Goal: Transaction & Acquisition: Obtain resource

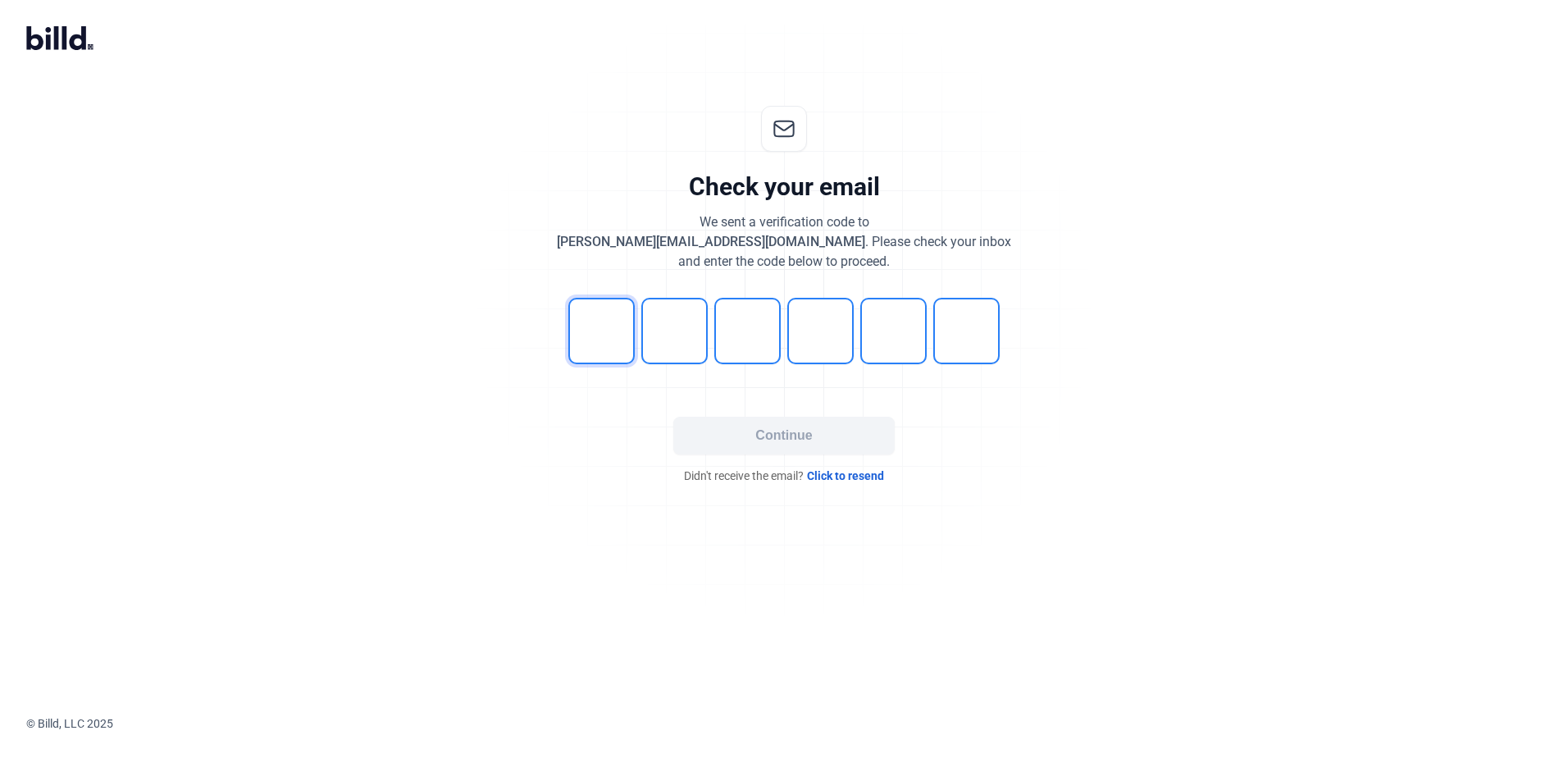
click at [610, 332] on input "tel" at bounding box center [601, 331] width 67 height 67
type input "2"
type input "7"
type input "9"
type input "1"
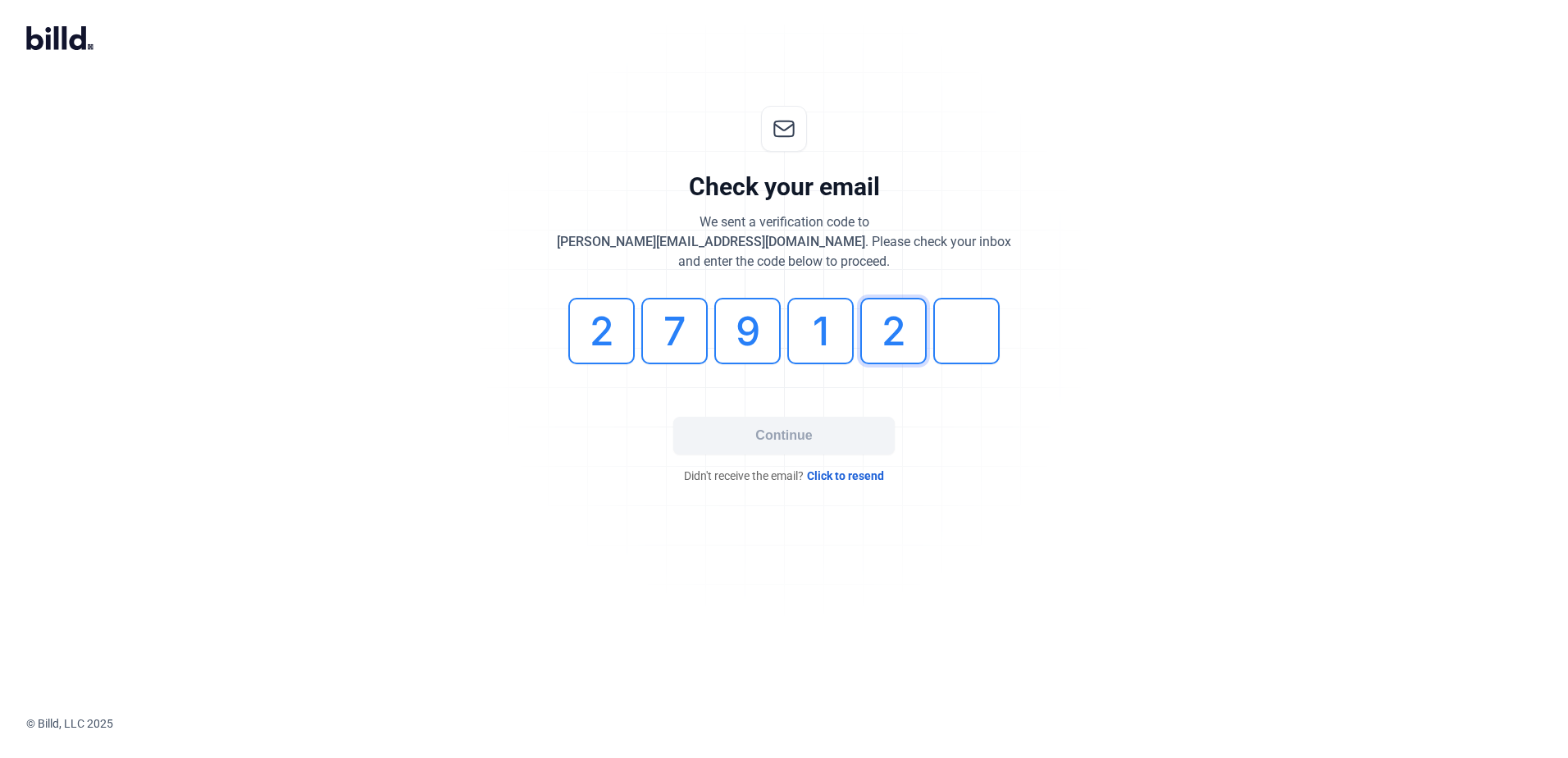
type input "2"
type input "5"
click at [774, 435] on button "Continue" at bounding box center [784, 435] width 222 height 38
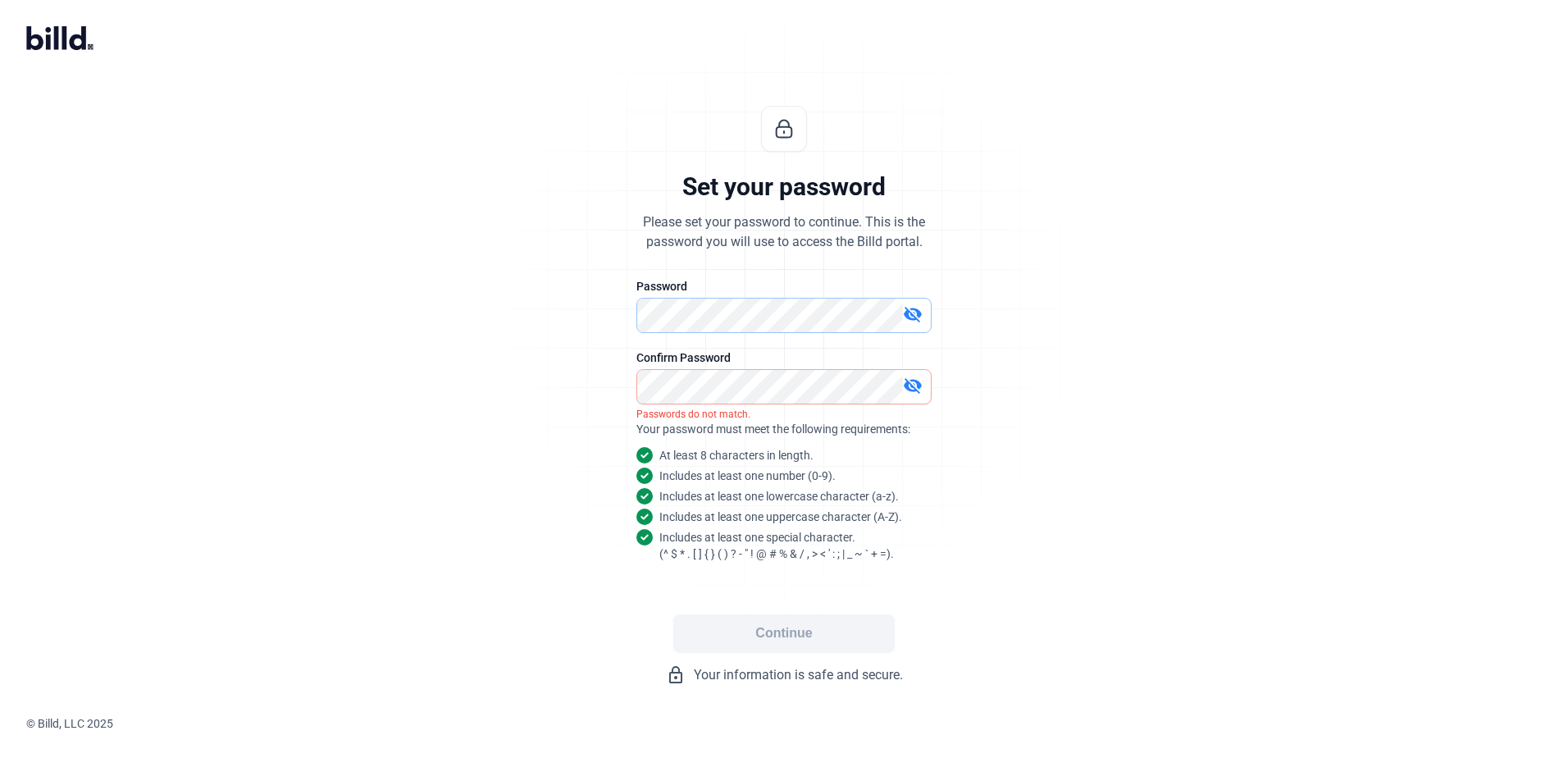
click at [615, 315] on div "Set your password Please set your password to continue. This is the password yo…" at bounding box center [784, 395] width 544 height 632
drag, startPoint x: 637, startPoint y: 316, endPoint x: 612, endPoint y: 310, distance: 25.7
click at [612, 310] on div "Set your password Please set your password to continue. This is the password yo…" at bounding box center [784, 395] width 544 height 632
click at [633, 318] on div "Set your password Please set your password to continue. This is the password yo…" at bounding box center [784, 395] width 544 height 632
click at [777, 633] on button "Continue" at bounding box center [784, 633] width 222 height 38
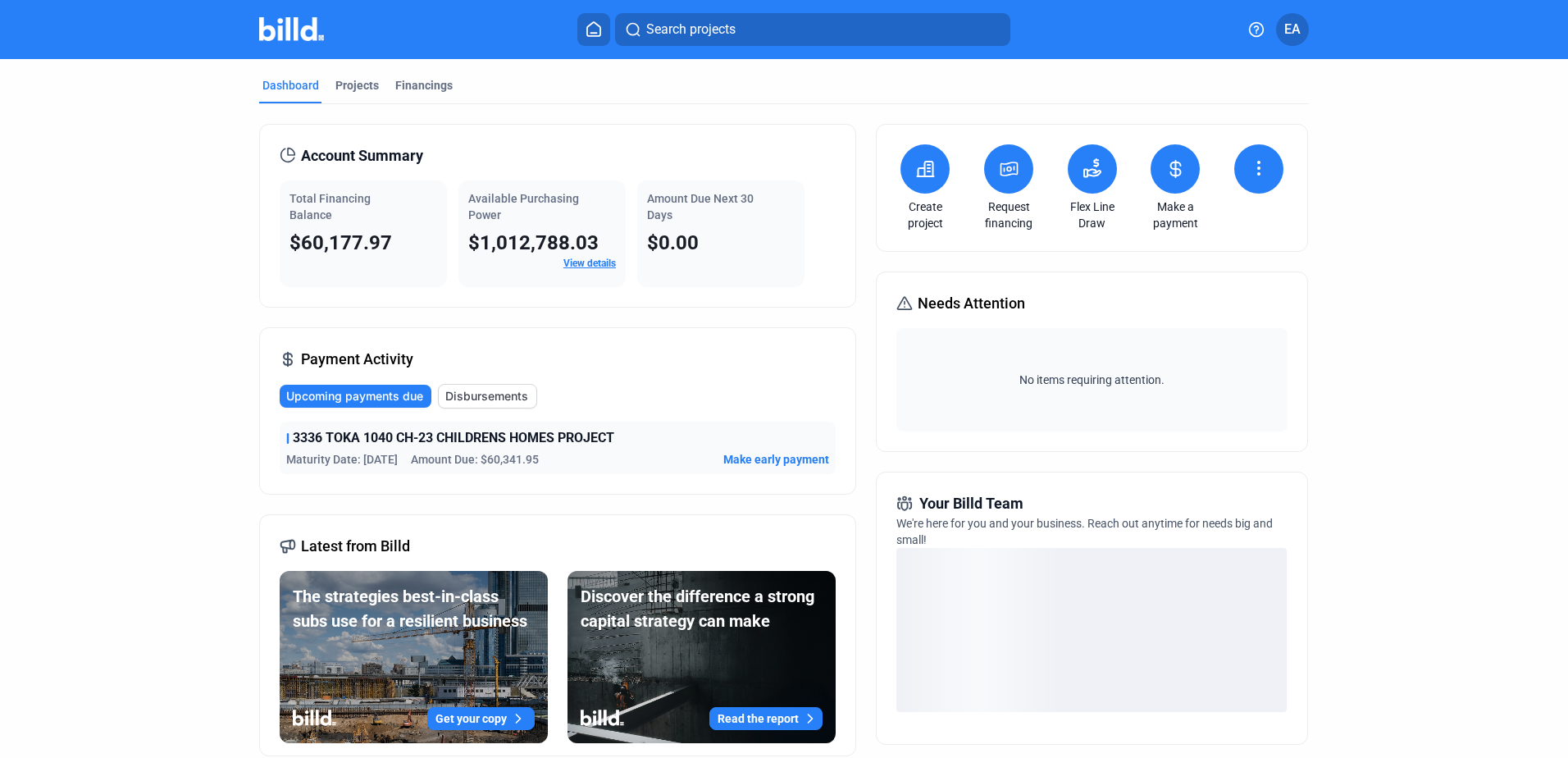
click at [1289, 31] on span "EA" at bounding box center [1293, 30] width 16 height 20
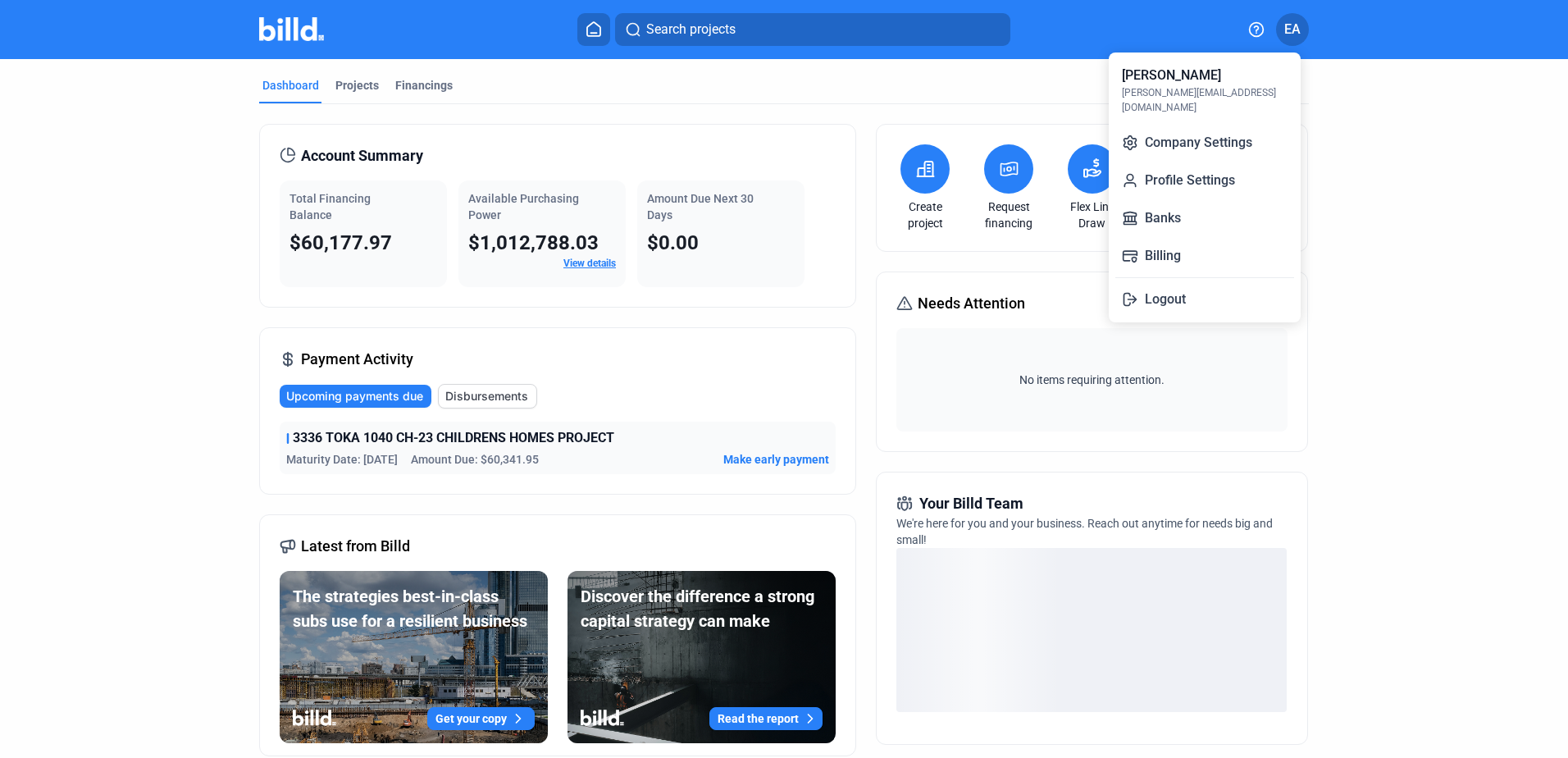
click at [1289, 31] on div at bounding box center [784, 379] width 1568 height 758
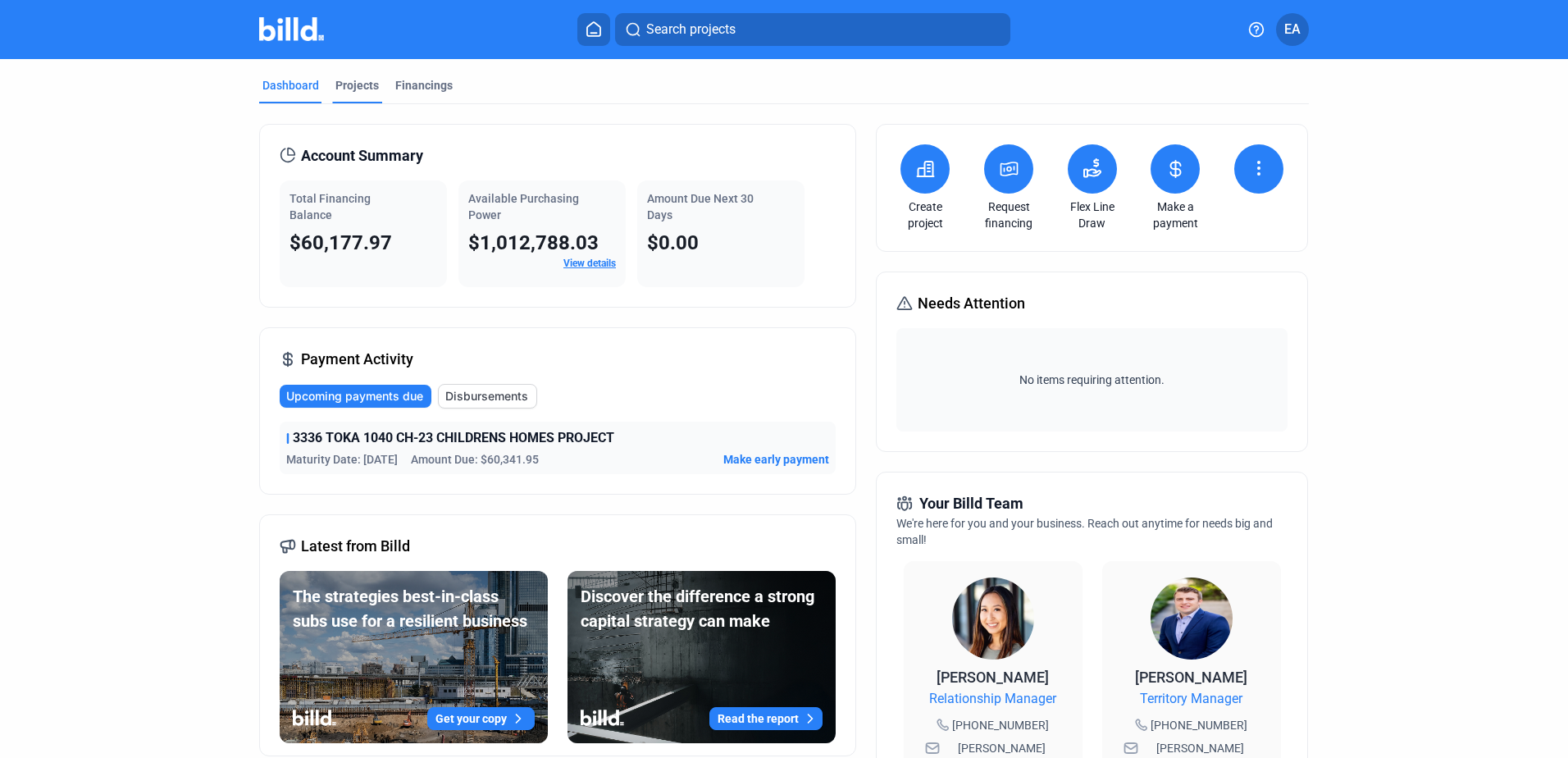
click at [356, 91] on div "Projects" at bounding box center [357, 85] width 44 height 16
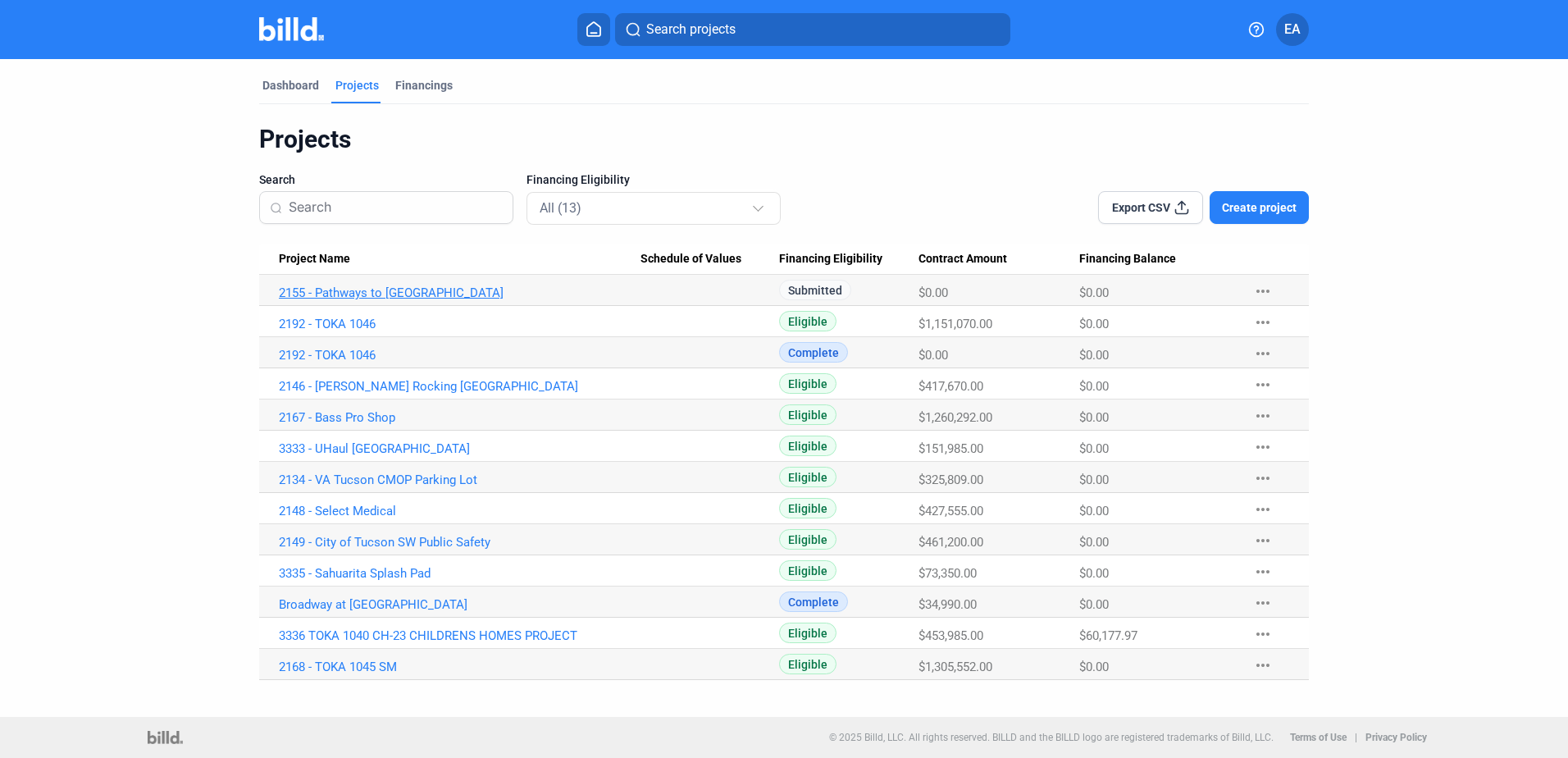
click at [365, 293] on link "2155 - Pathways to [GEOGRAPHIC_DATA]" at bounding box center [459, 293] width 362 height 15
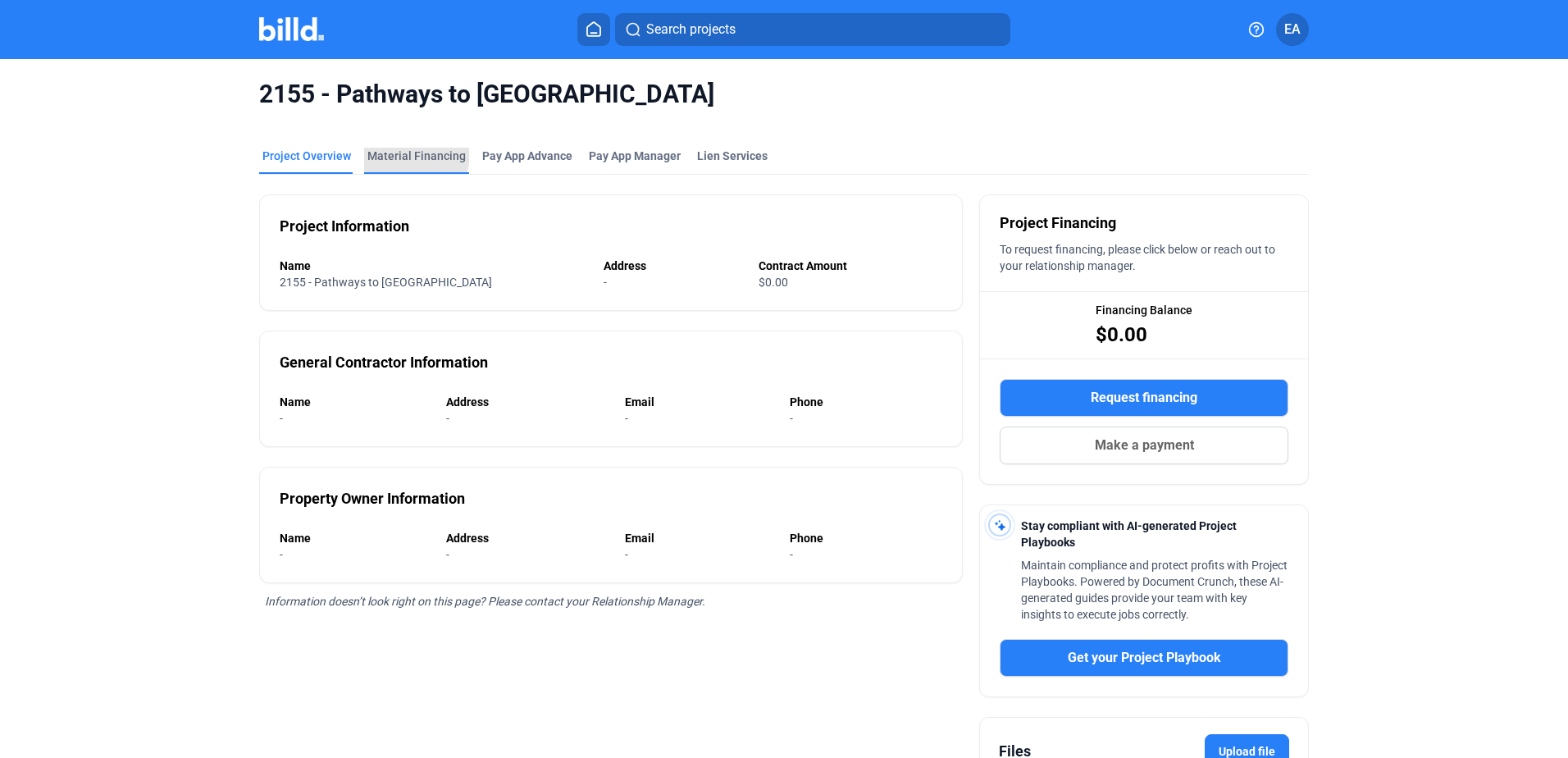
click at [403, 154] on div "Material Financing" at bounding box center [417, 156] width 98 height 16
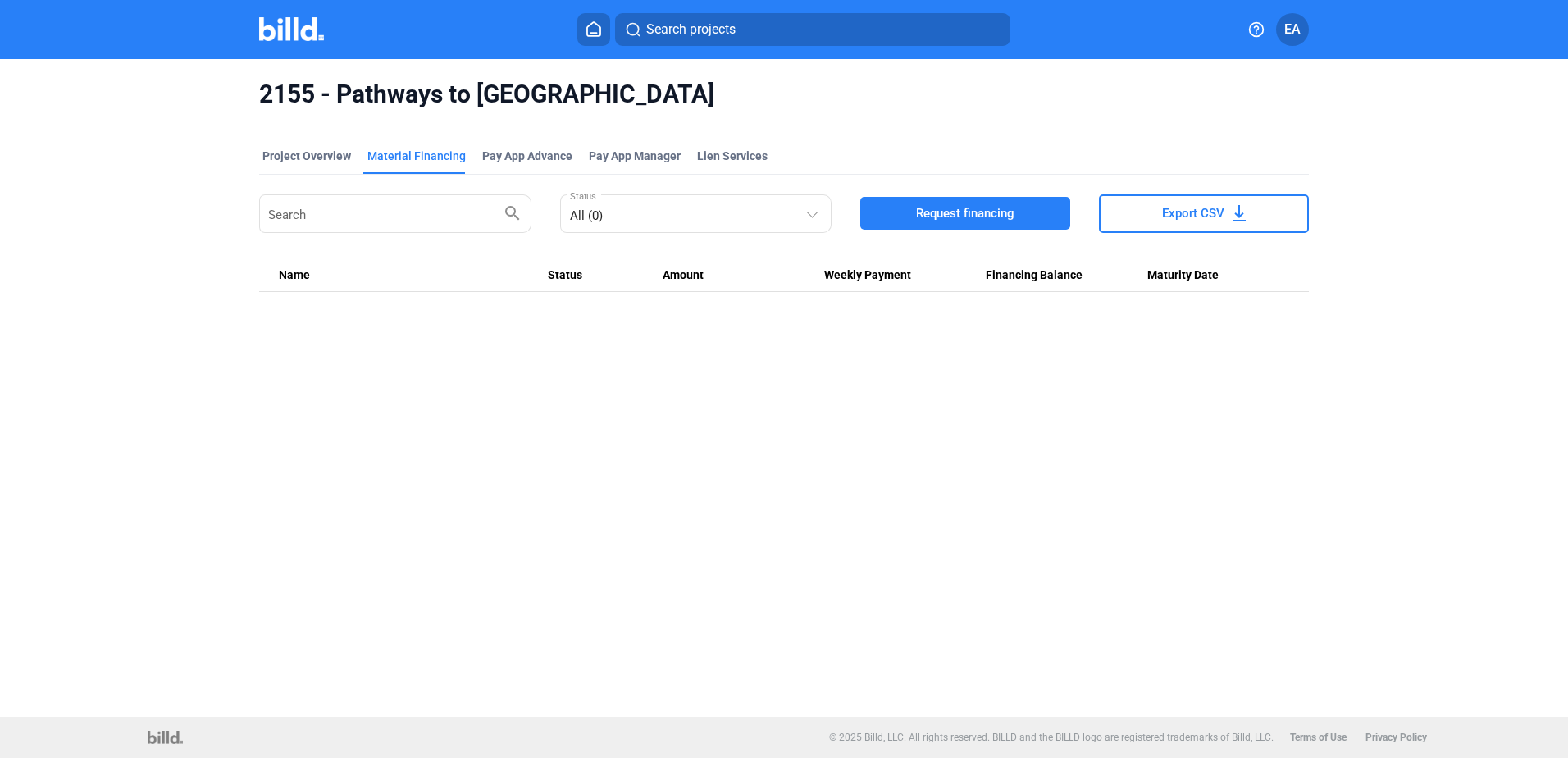
click at [918, 205] on button "Request financing" at bounding box center [965, 214] width 210 height 33
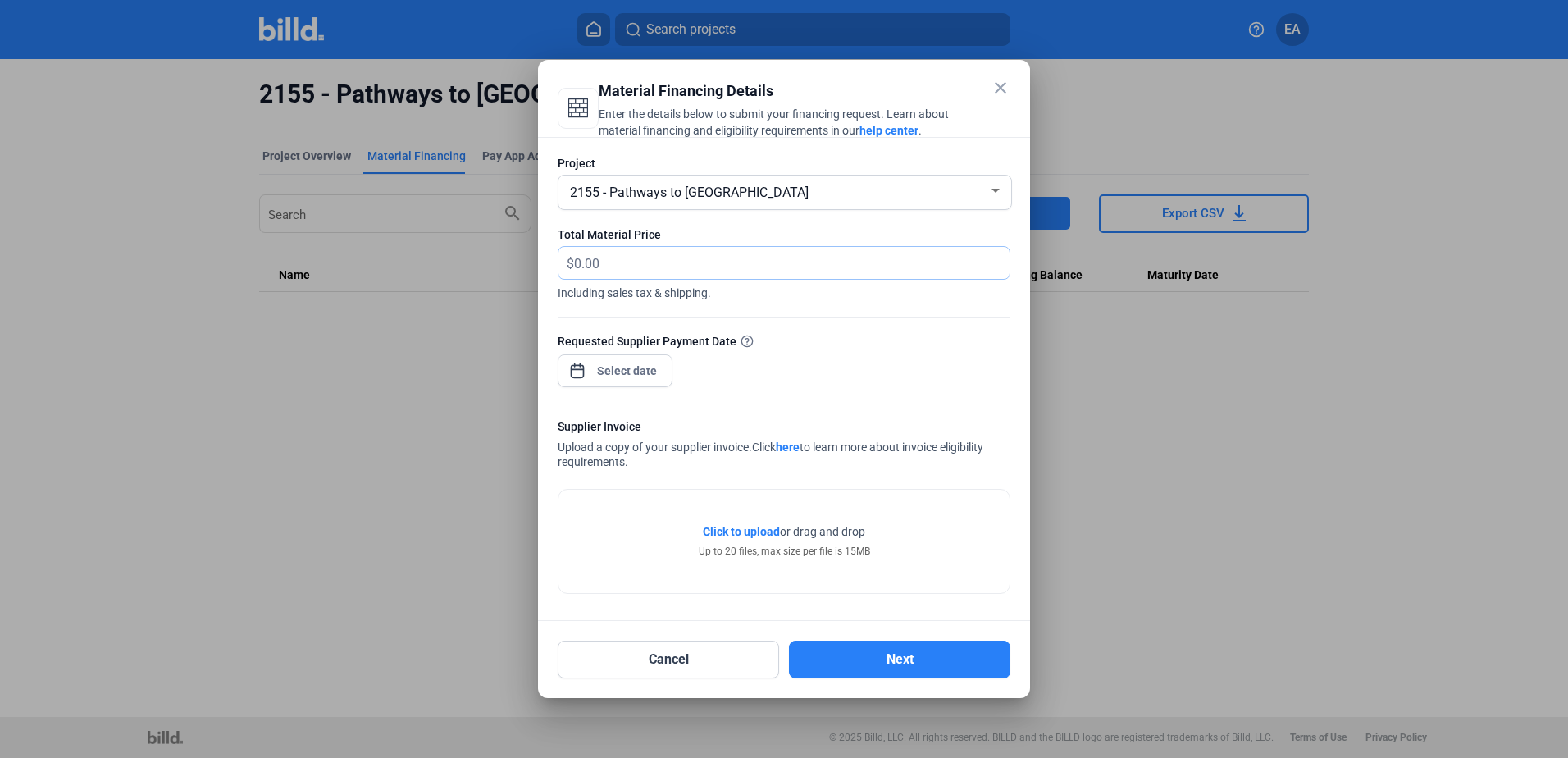
click at [595, 261] on input "text" at bounding box center [782, 262] width 417 height 32
click at [599, 262] on input "text" at bounding box center [792, 262] width 436 height 32
type input "8,648.48"
click at [786, 310] on div at bounding box center [784, 309] width 453 height 16
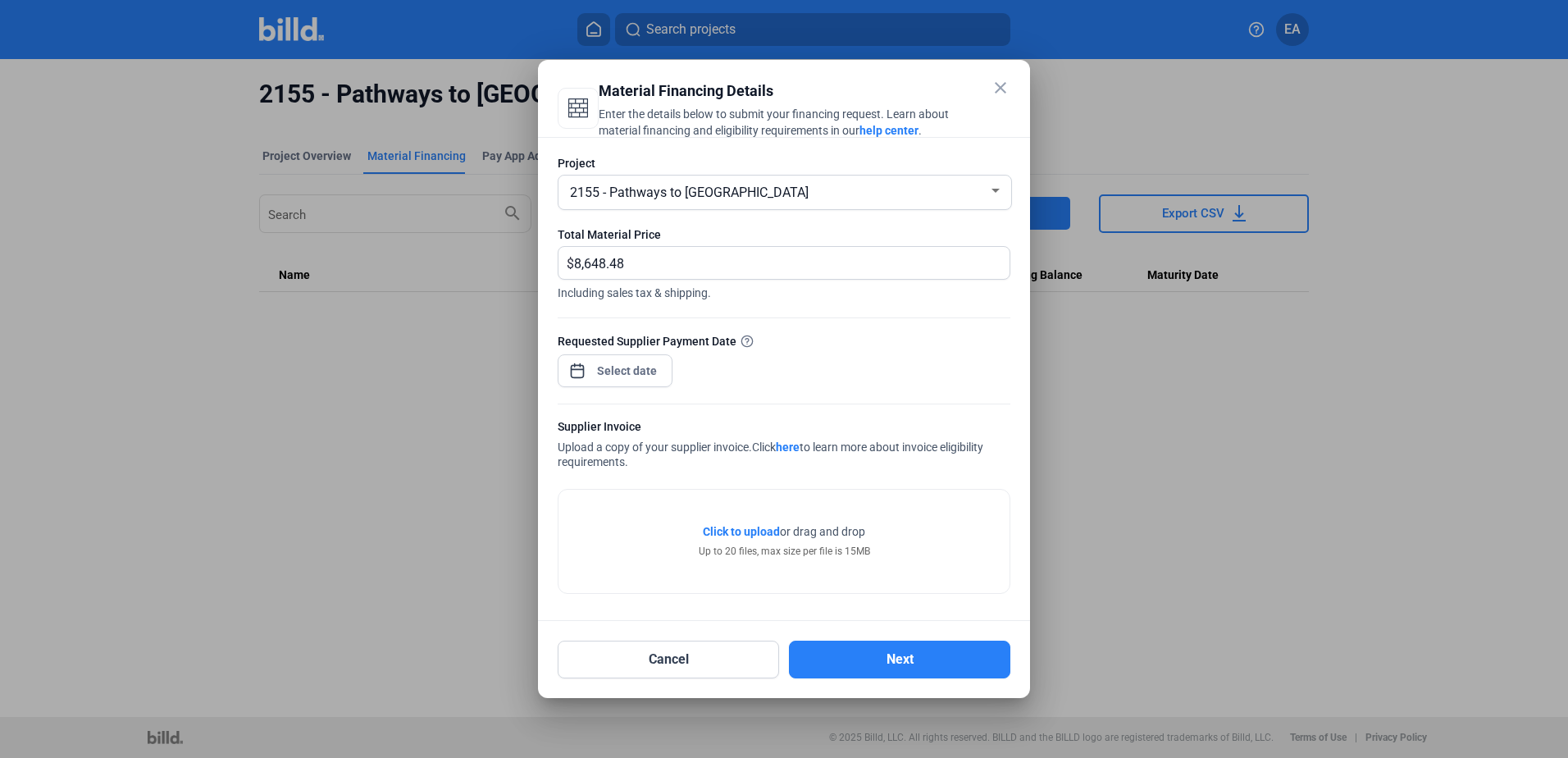
drag, startPoint x: 917, startPoint y: 89, endPoint x: 1010, endPoint y: 116, distance: 96.8
click at [1010, 116] on mat-dialog-container "close Material Financing Details Enter the details below to submit your financi…" at bounding box center [784, 379] width 492 height 638
drag, startPoint x: 1010, startPoint y: 116, endPoint x: 998, endPoint y: 92, distance: 26.8
click at [998, 92] on mat-icon "close" at bounding box center [1001, 87] width 20 height 20
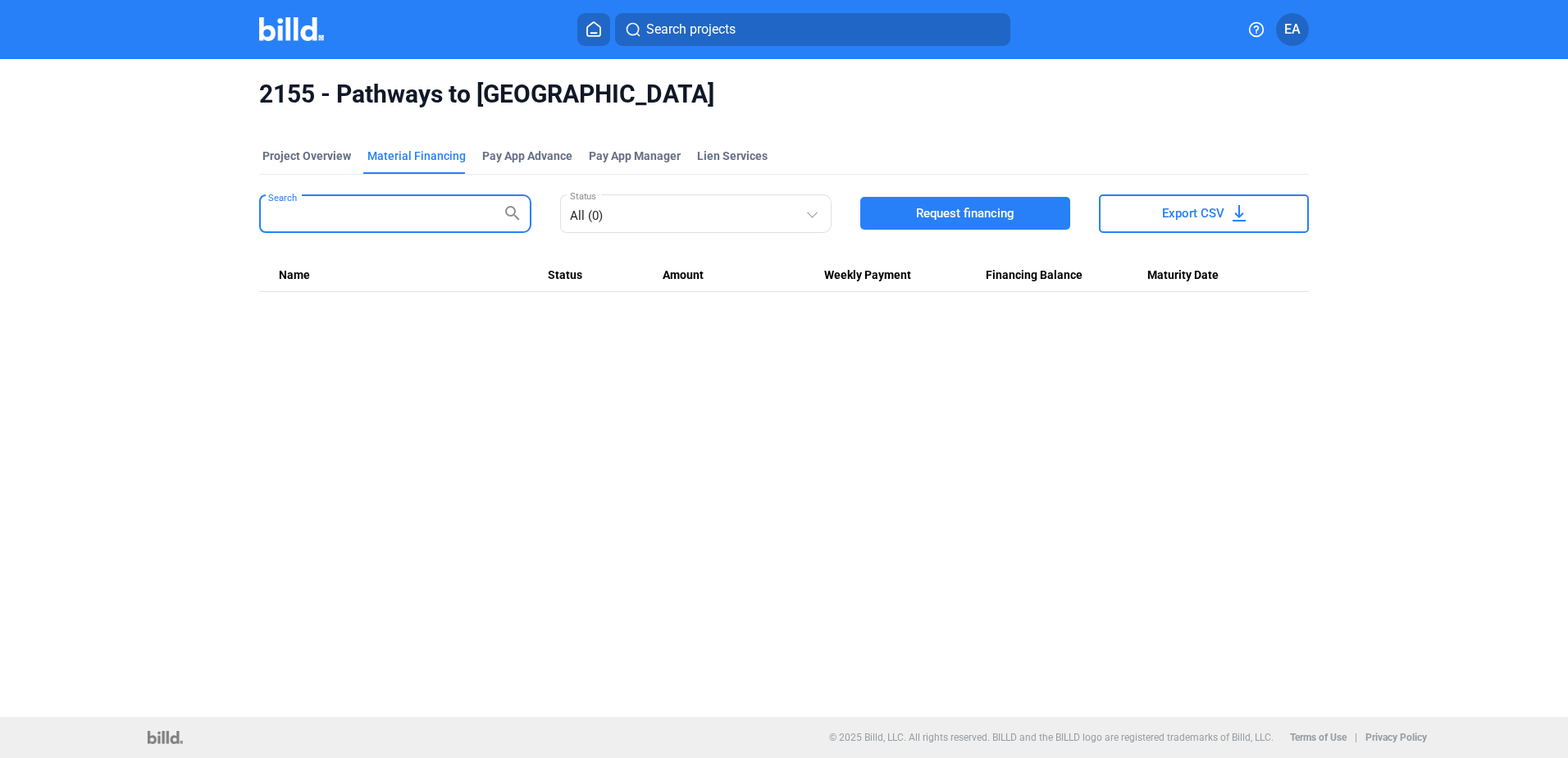
click at [386, 221] on input "Search" at bounding box center [385, 212] width 235 height 32
click at [942, 214] on span "Request financing" at bounding box center [965, 214] width 98 height 16
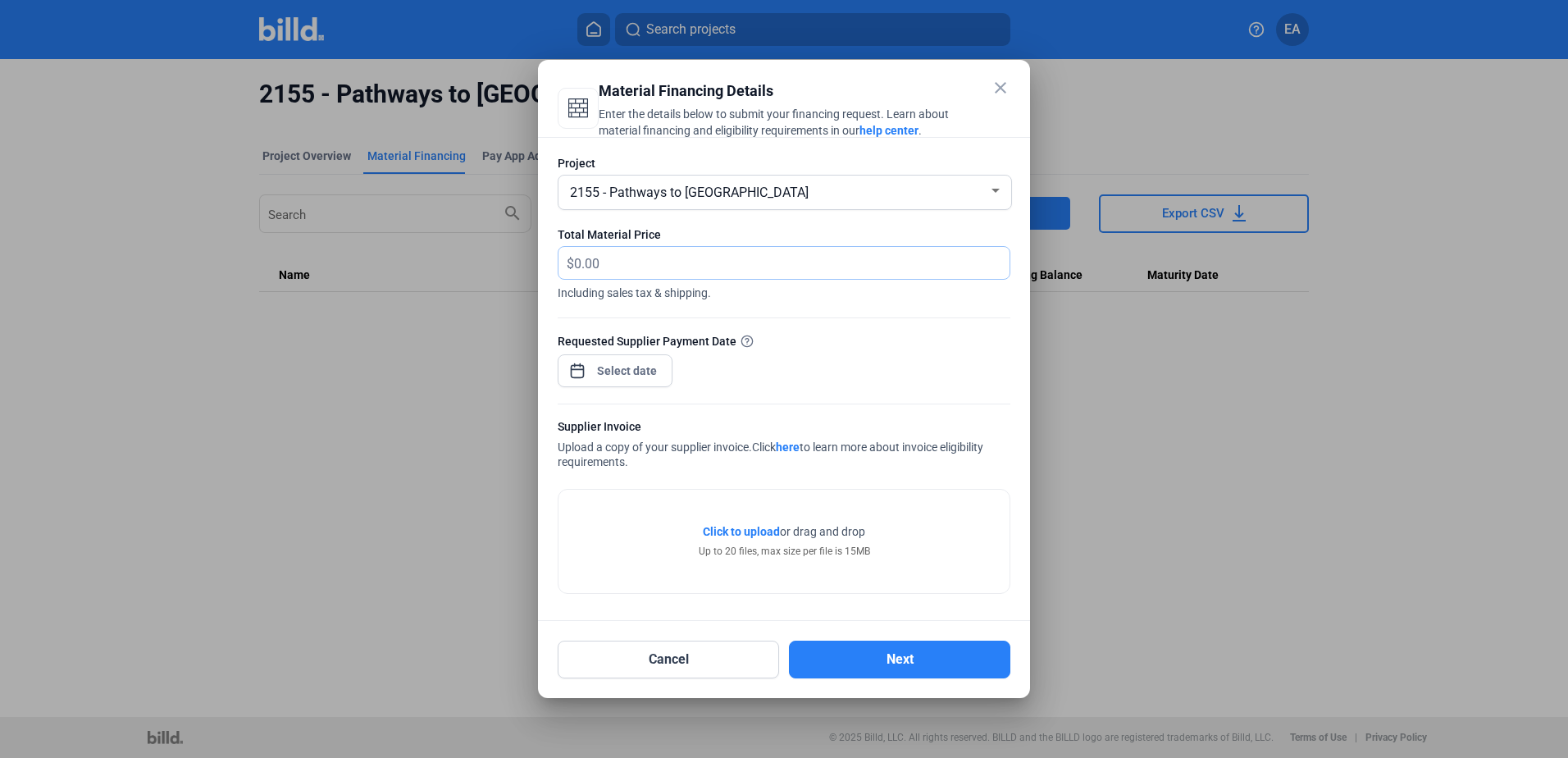
click at [647, 265] on input "text" at bounding box center [782, 262] width 417 height 32
click at [652, 261] on input "text" at bounding box center [782, 262] width 417 height 32
type input "8,648.48"
click at [642, 374] on div "close Material Financing Details Enter the details below to submit your financi…" at bounding box center [784, 379] width 1568 height 758
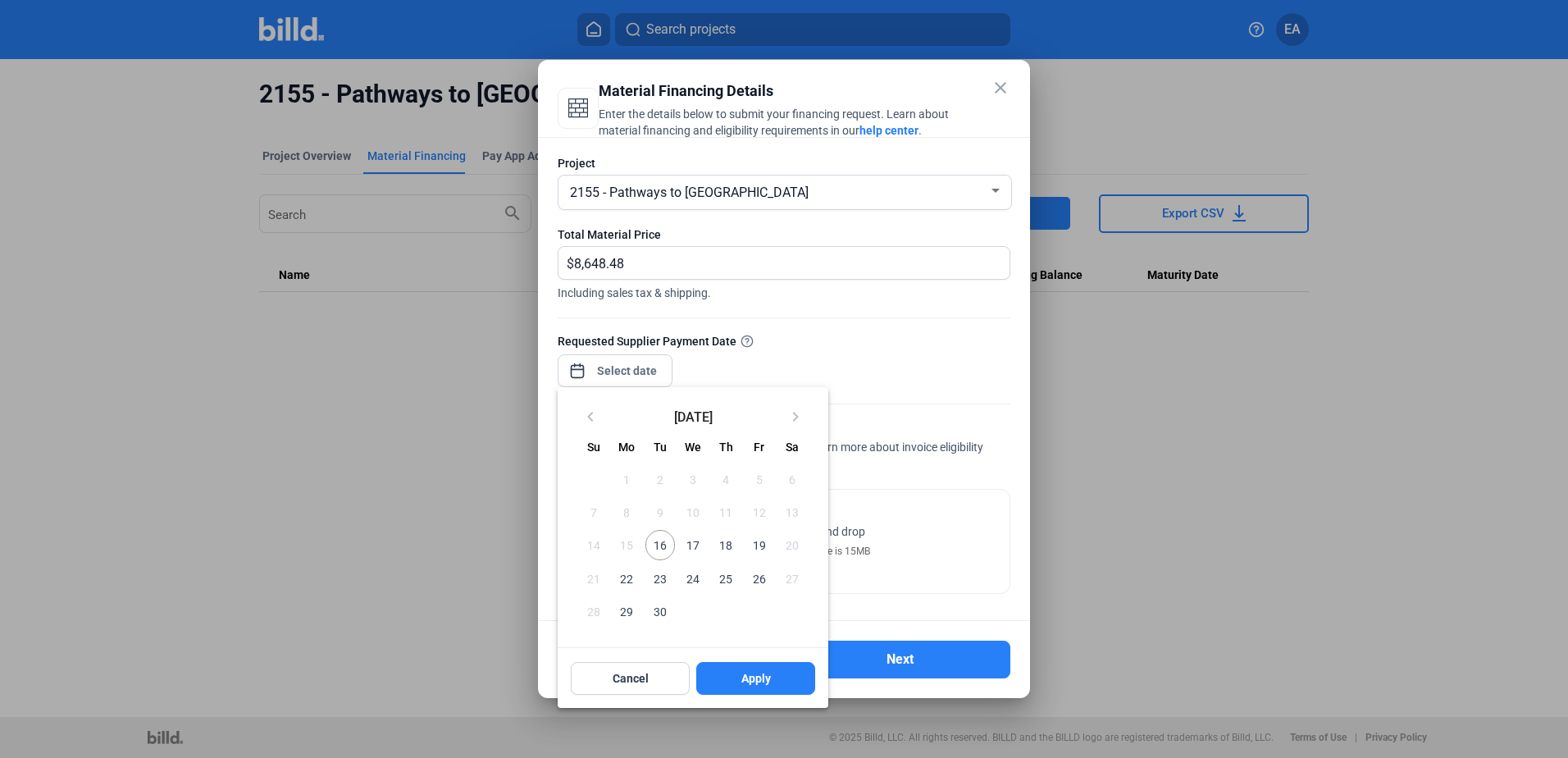
click at [660, 543] on span "16" at bounding box center [661, 544] width 30 height 30
click at [748, 681] on span "Apply" at bounding box center [756, 678] width 30 height 16
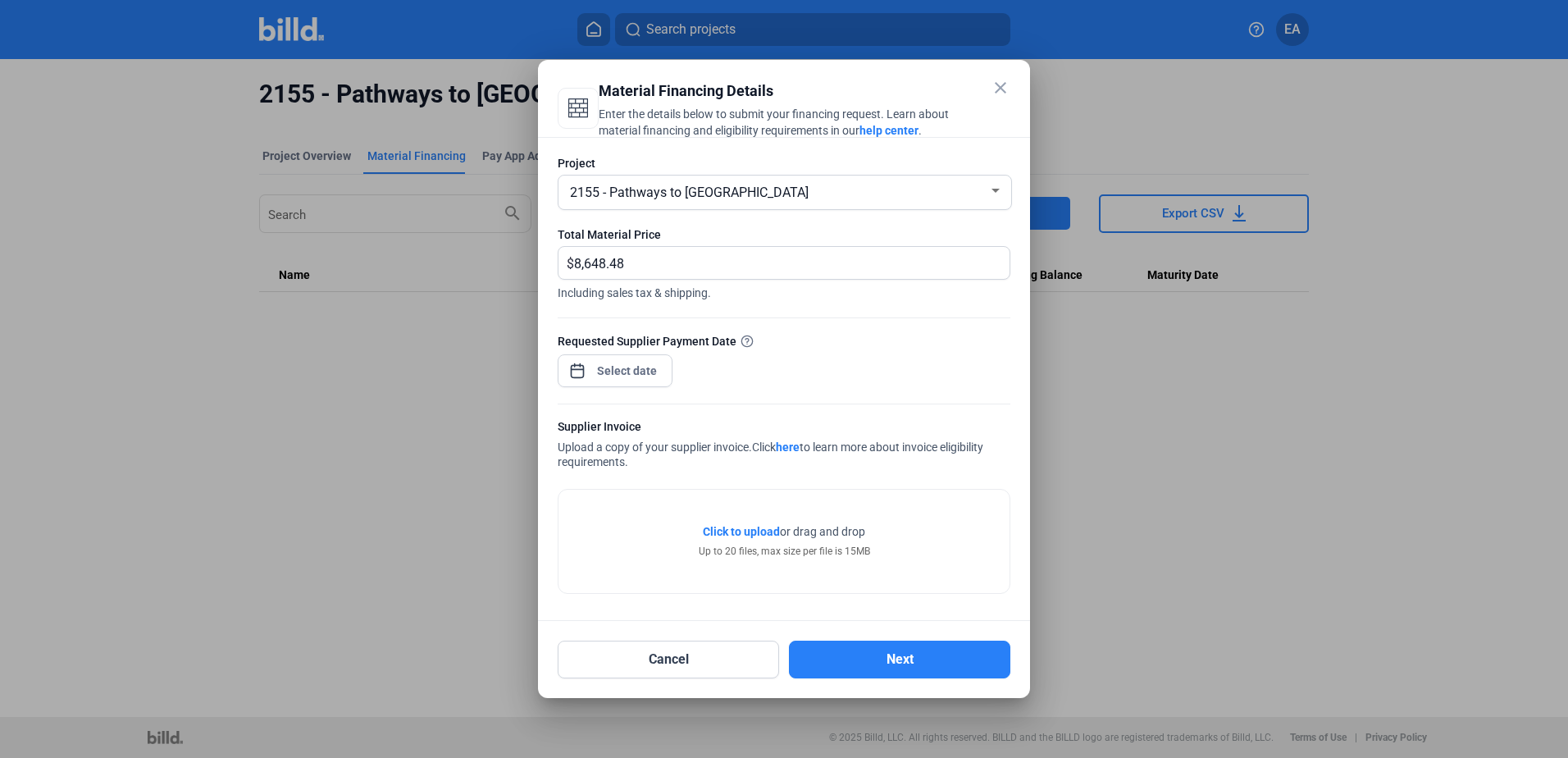
click at [753, 527] on span "Click to upload" at bounding box center [741, 531] width 77 height 13
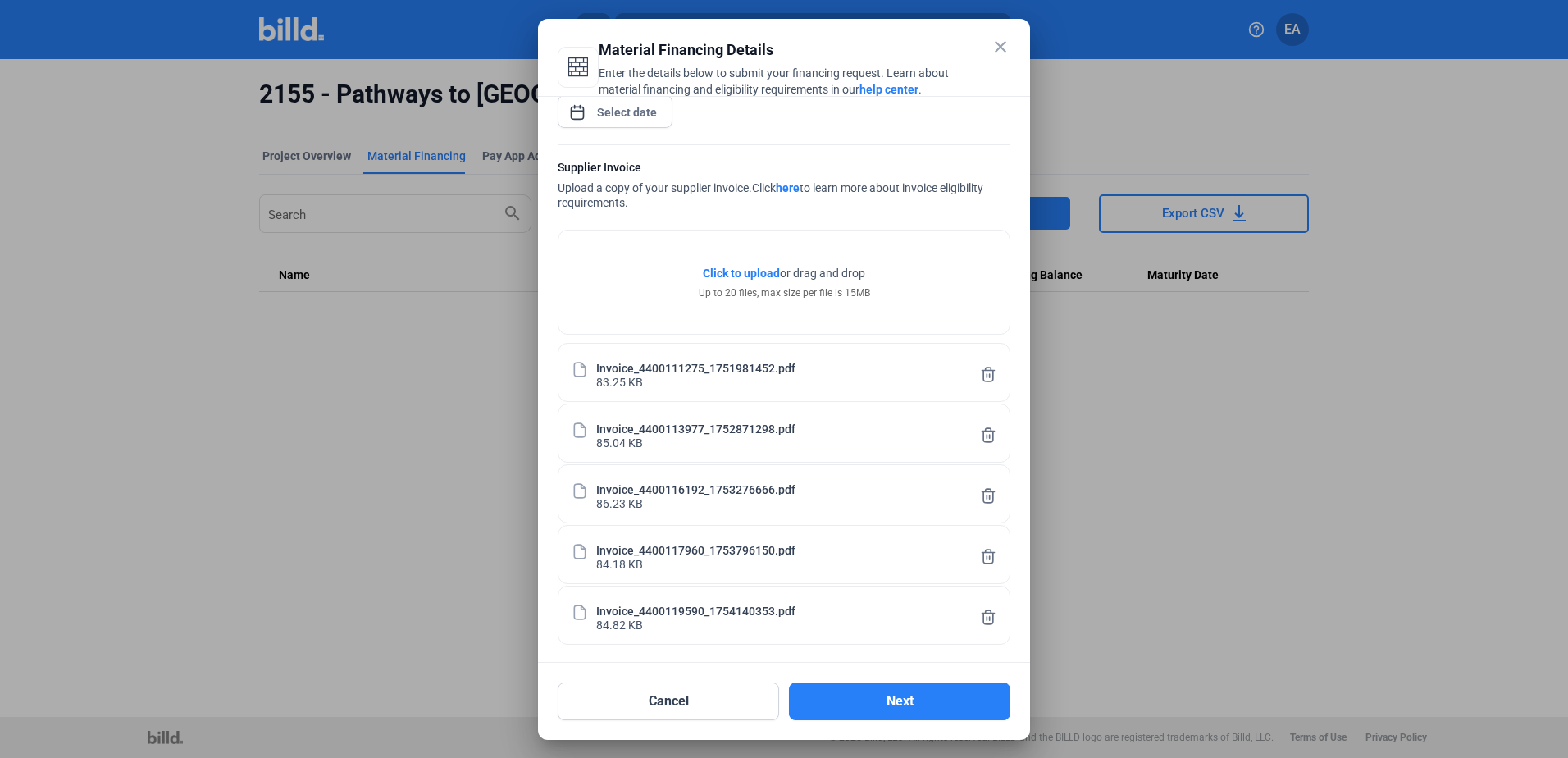
scroll to position [222, 0]
click at [856, 704] on button "Next" at bounding box center [900, 701] width 222 height 38
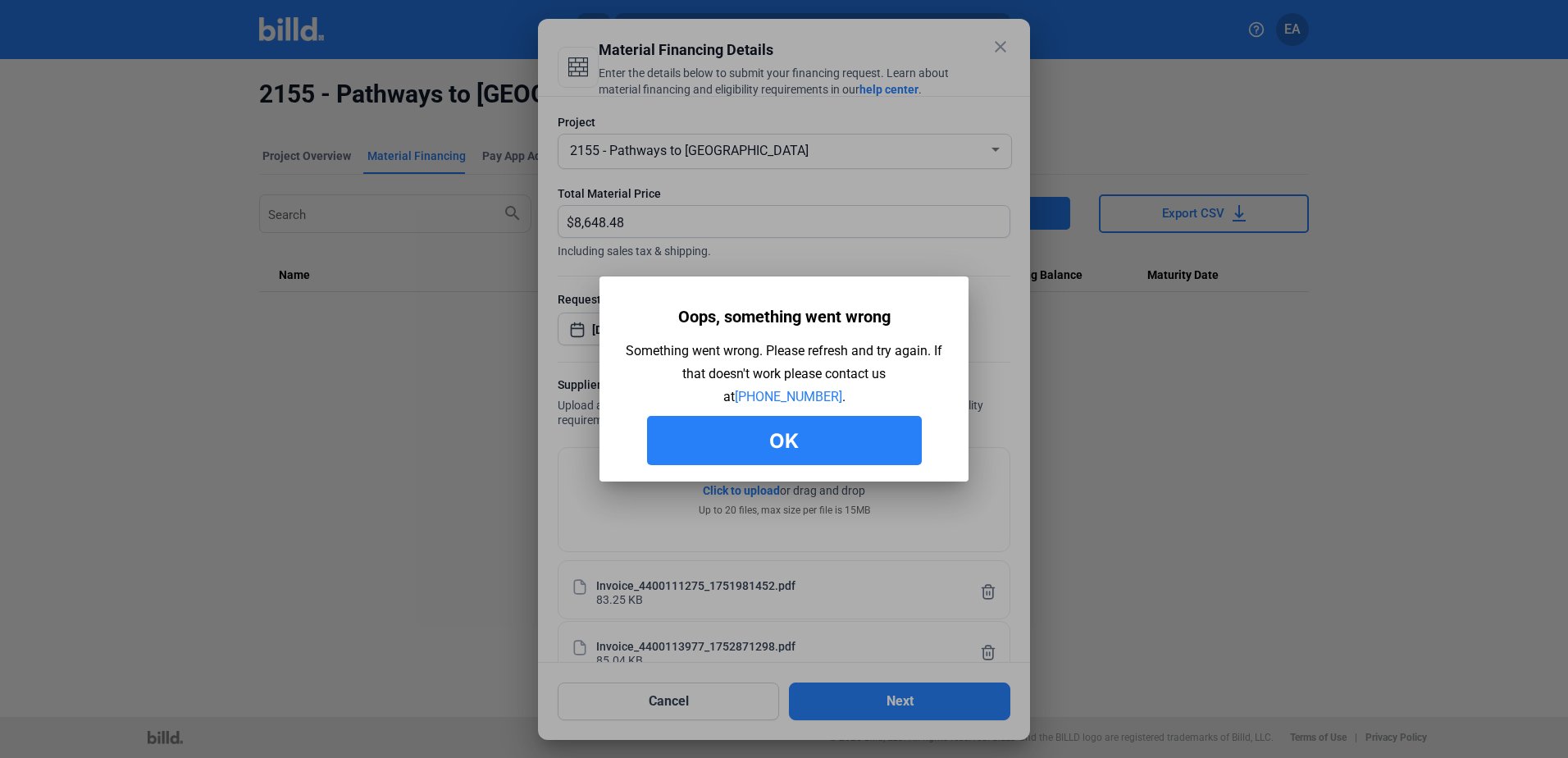
click at [748, 412] on div "Oops, something went wrong Something went wrong. Please refresh and try again. …" at bounding box center [784, 383] width 320 height 164
click at [752, 431] on button "Ok" at bounding box center [784, 440] width 275 height 49
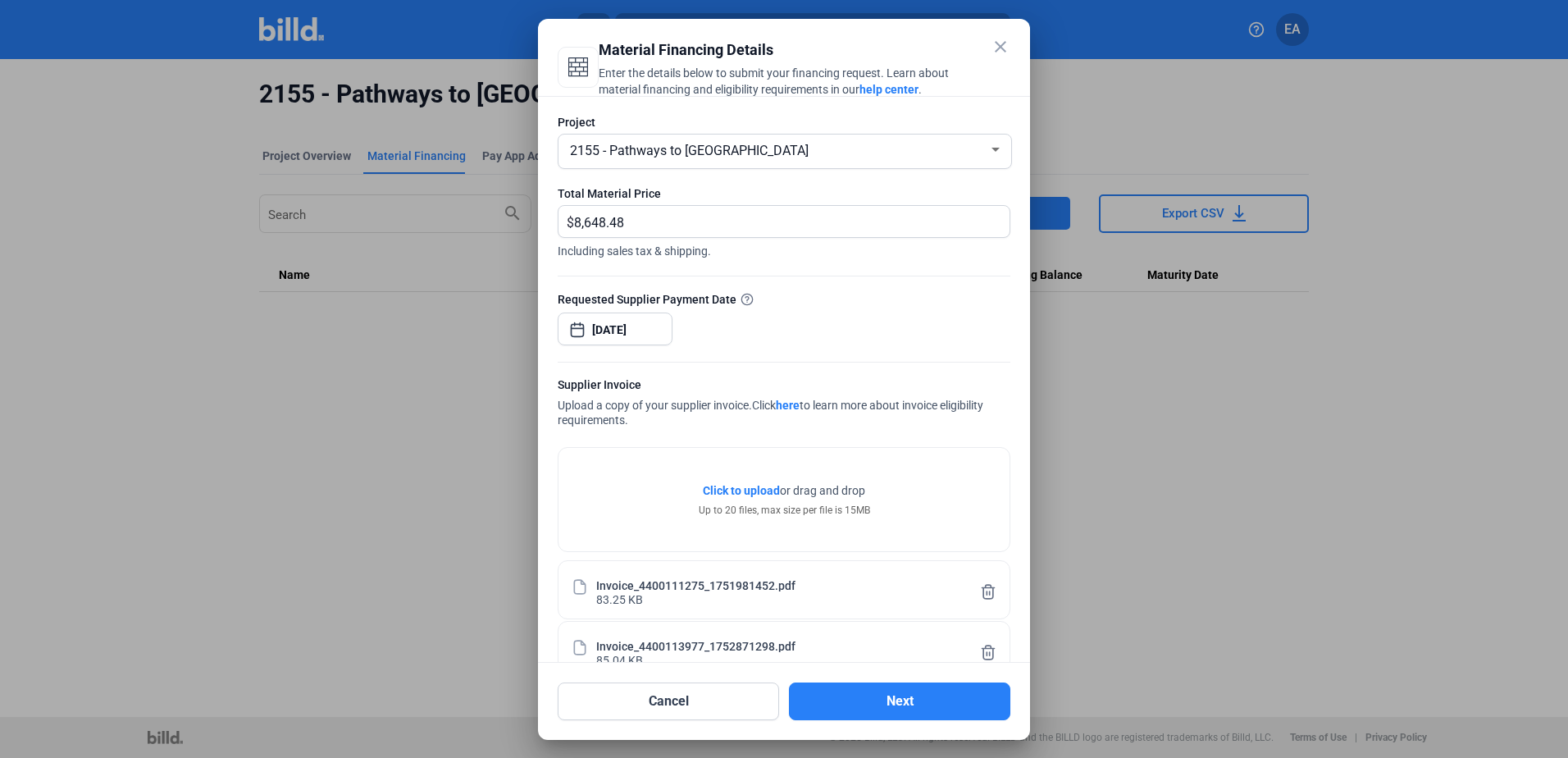
click at [625, 326] on div "close Material Financing Details Enter the details below to submit your financi…" at bounding box center [784, 379] width 1568 height 758
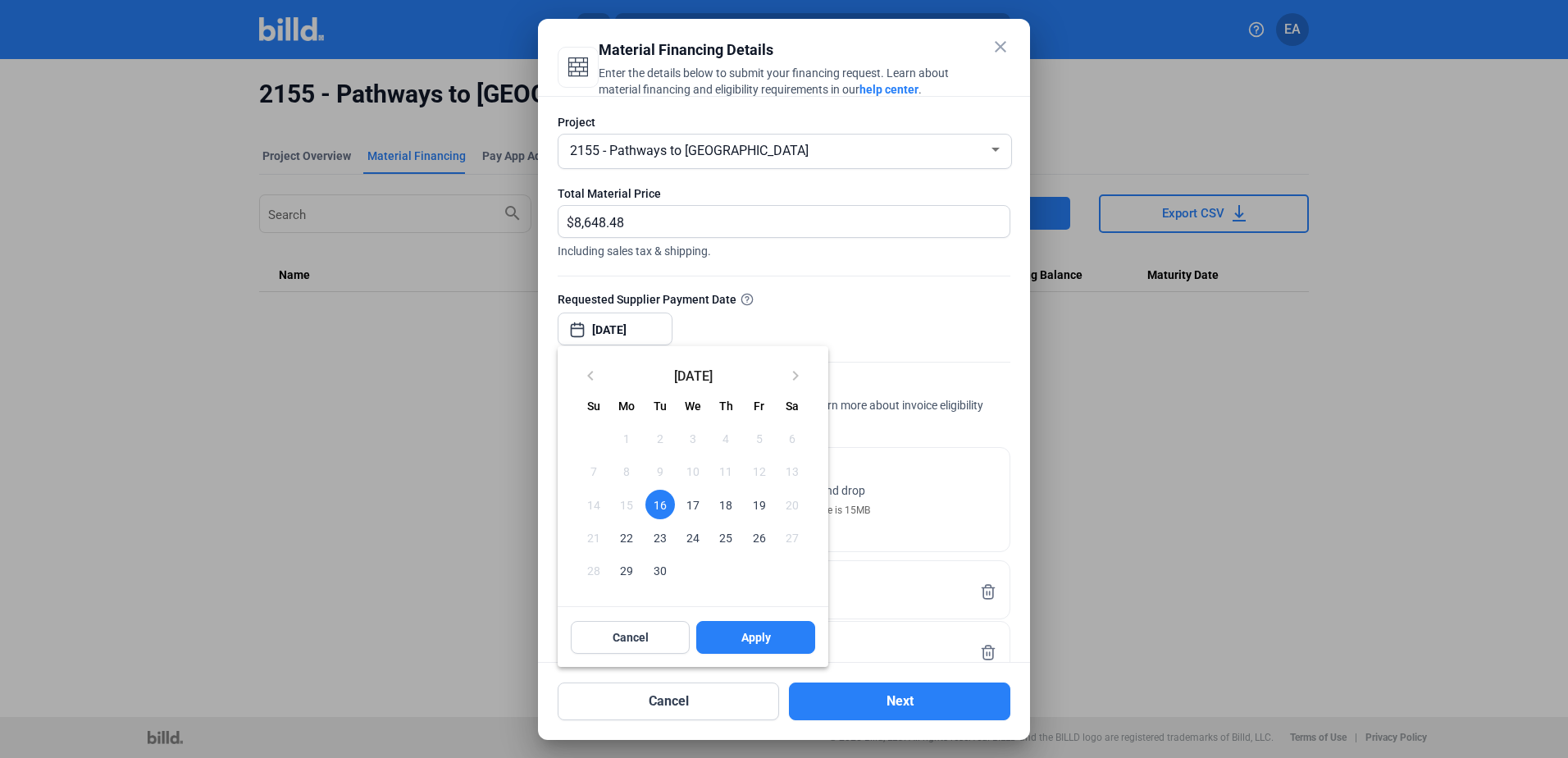
click at [695, 506] on span "17" at bounding box center [693, 505] width 30 height 30
click at [731, 633] on button "Apply" at bounding box center [756, 638] width 119 height 33
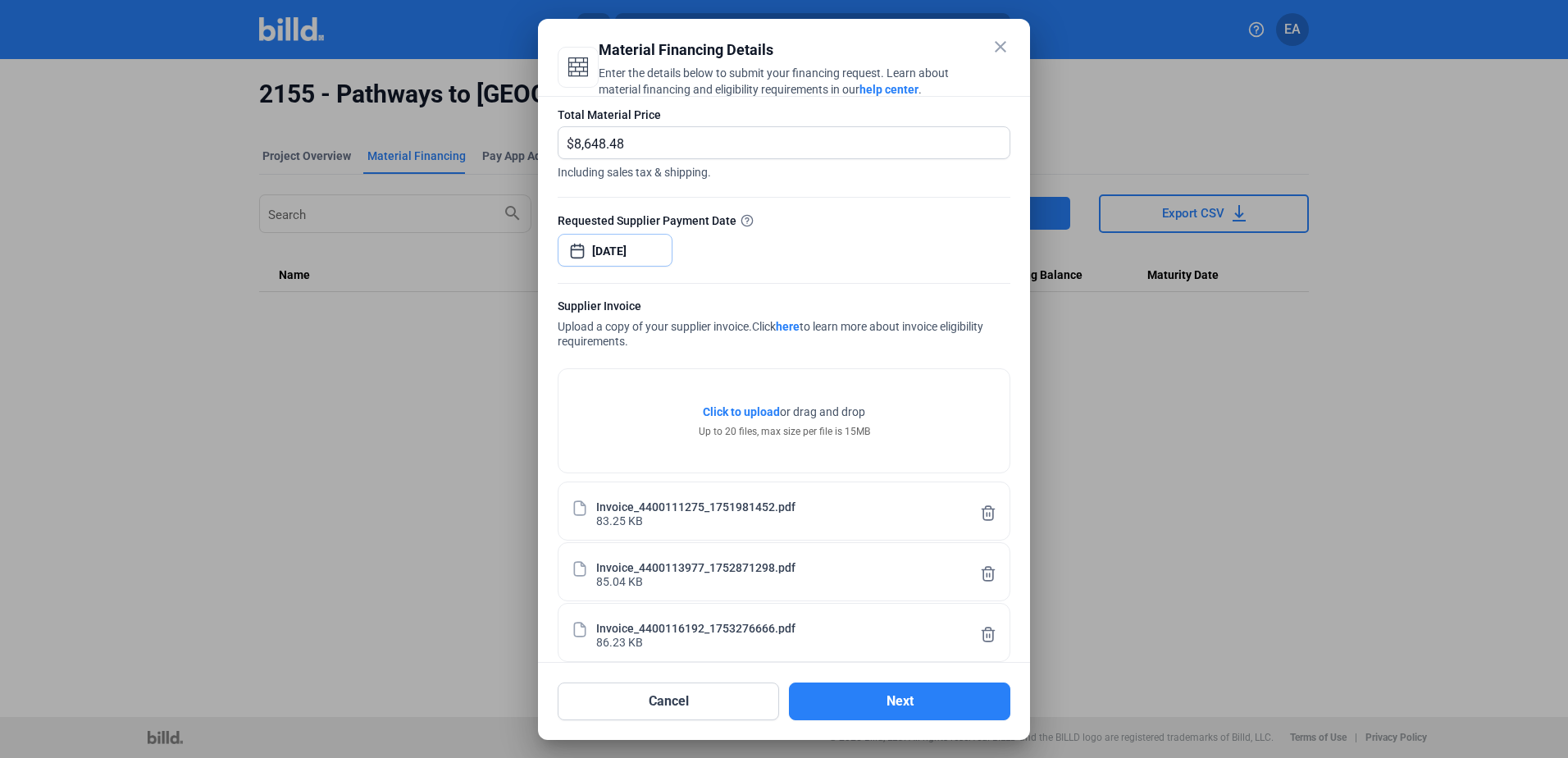
scroll to position [222, 0]
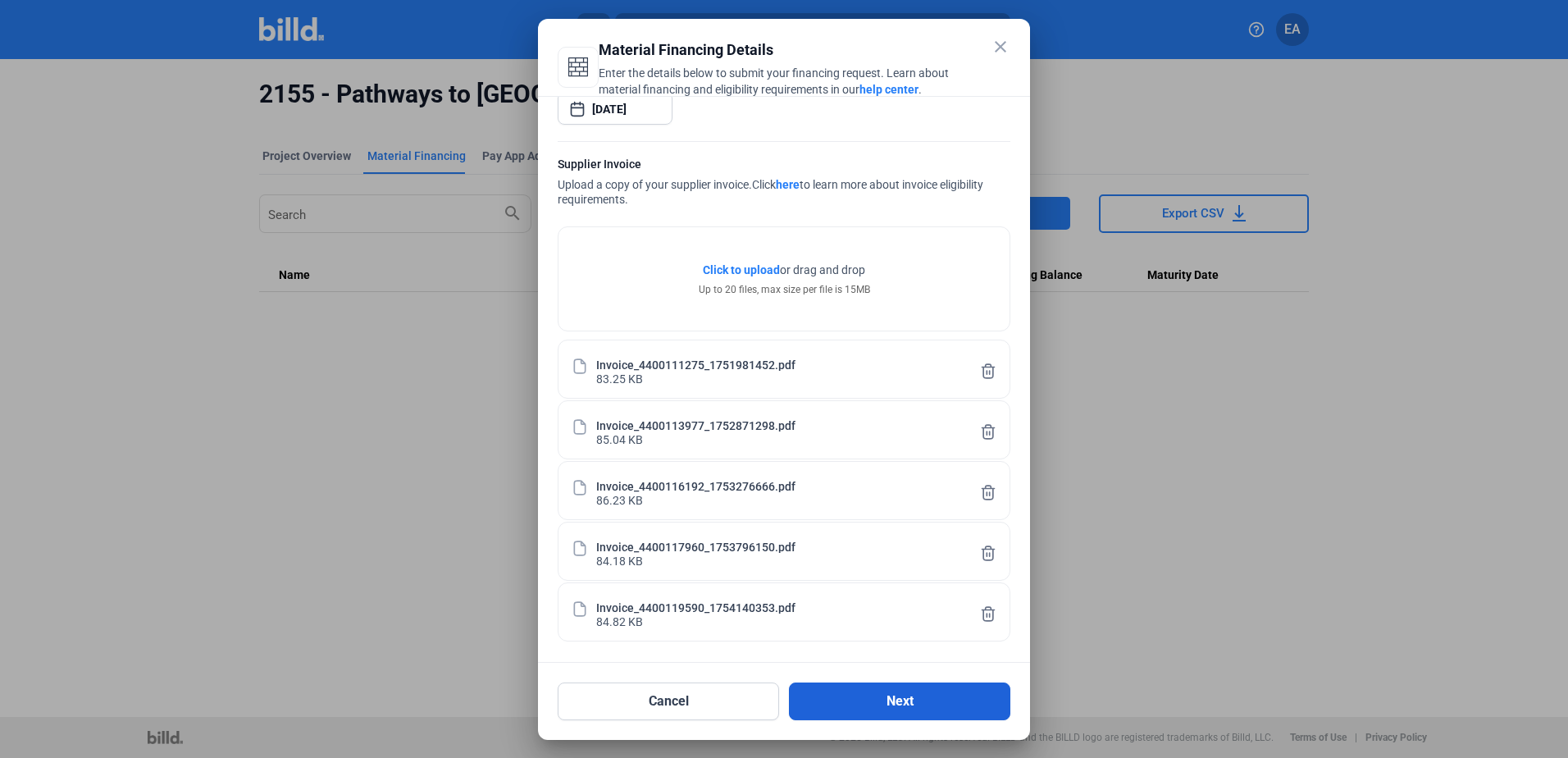
click at [865, 708] on button "Next" at bounding box center [900, 701] width 222 height 38
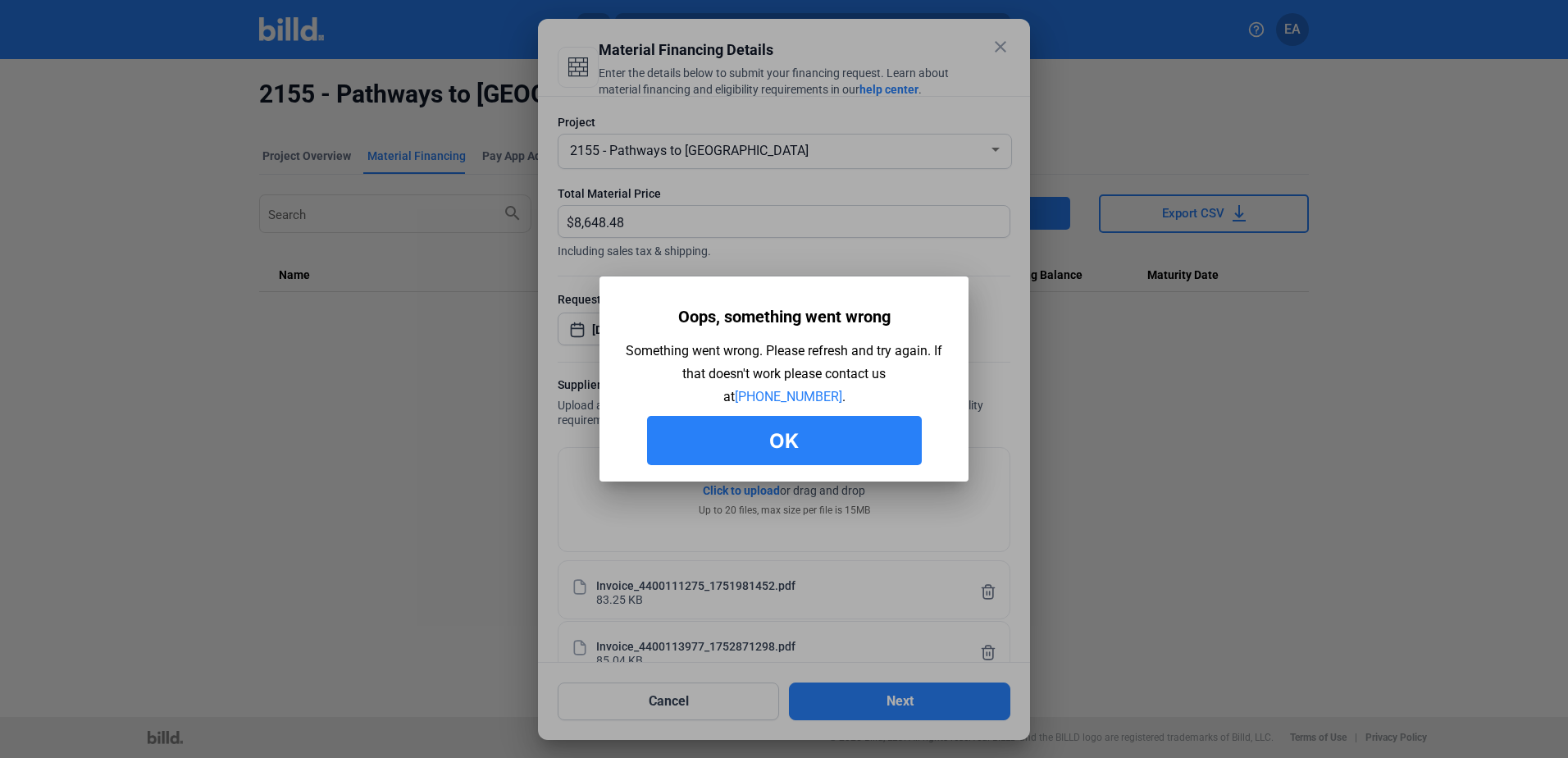
click at [767, 431] on button "Ok" at bounding box center [784, 440] width 275 height 49
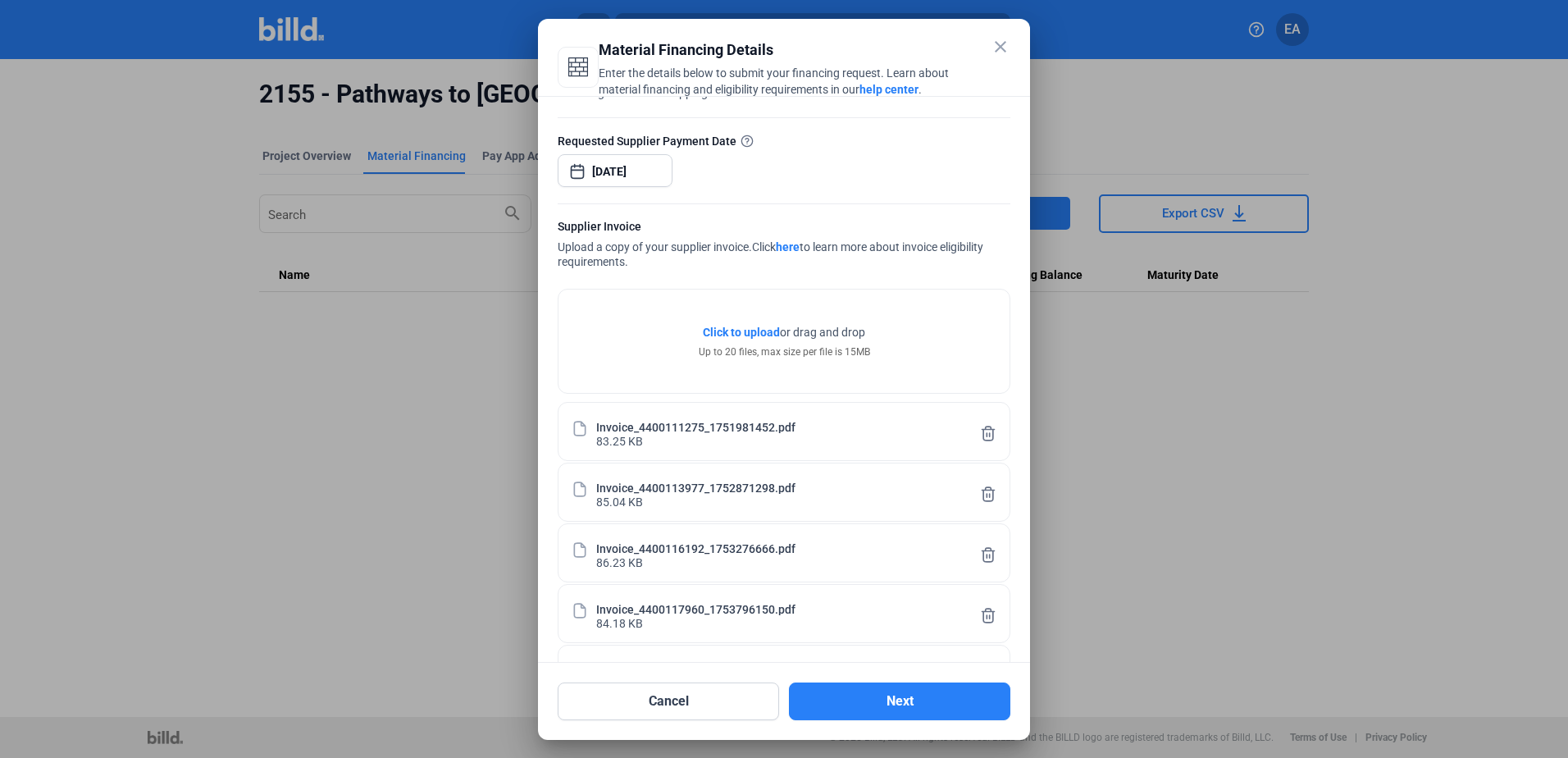
scroll to position [164, 0]
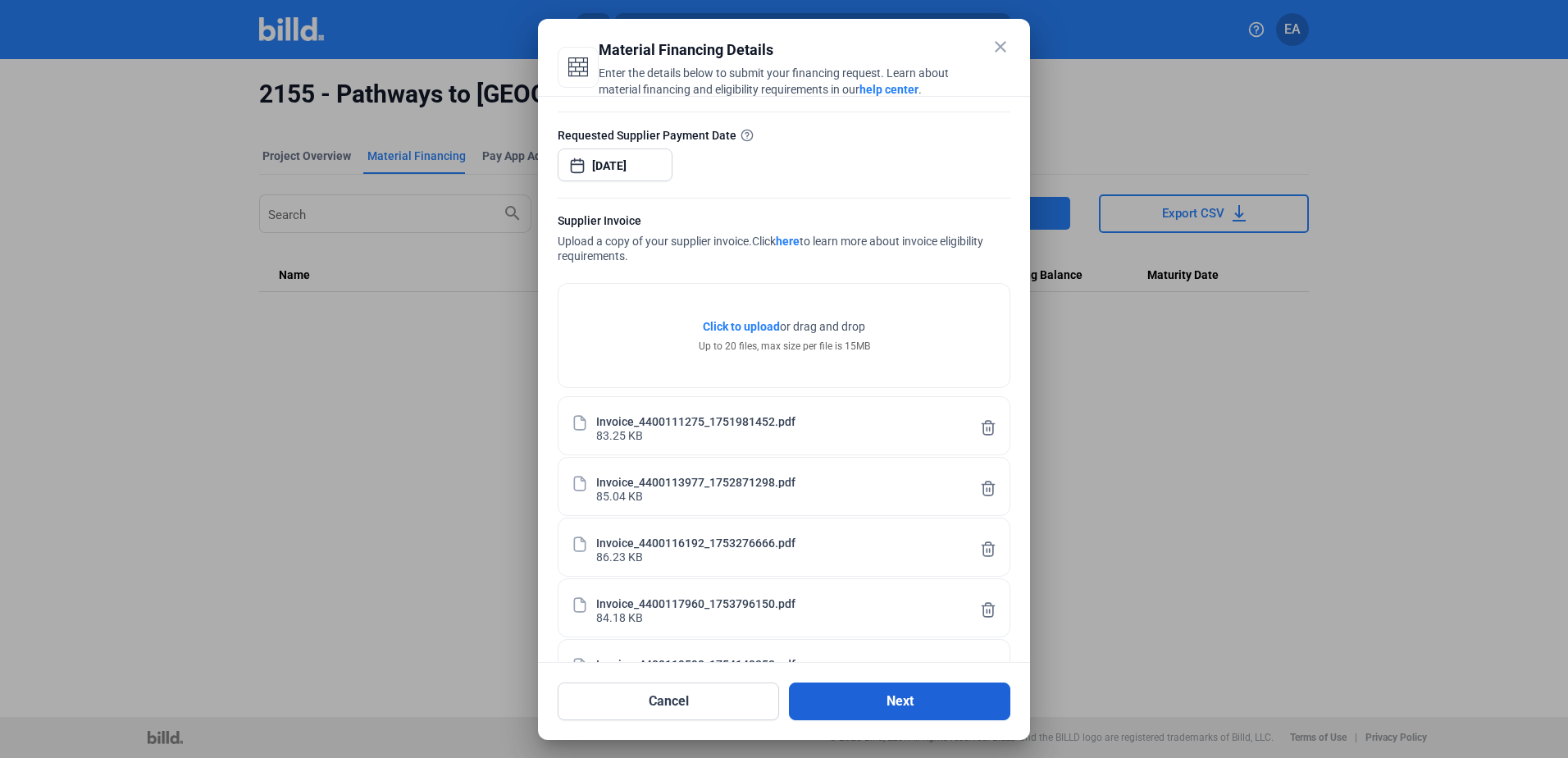
click at [892, 692] on button "Next" at bounding box center [900, 701] width 222 height 38
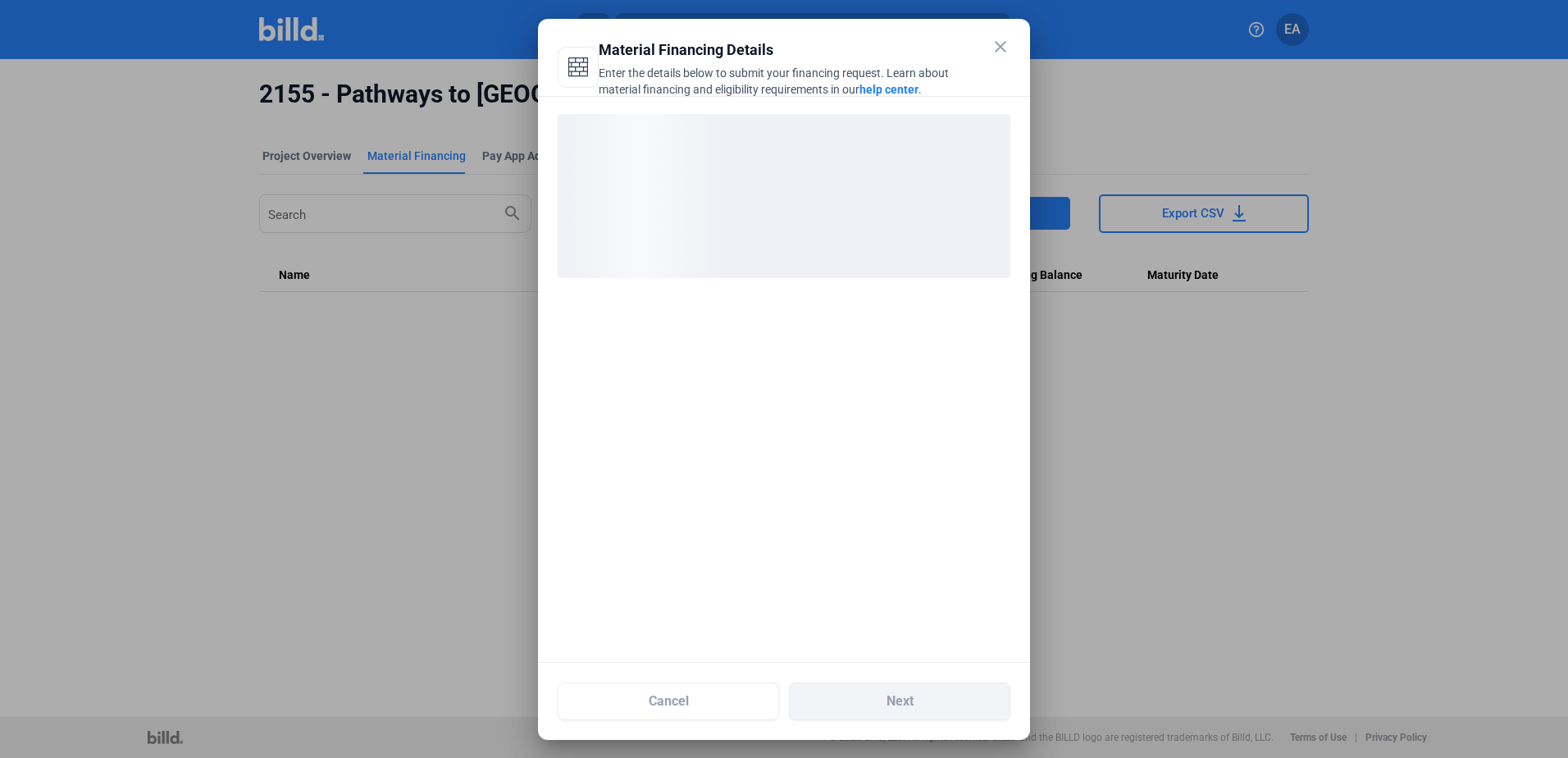
scroll to position [0, 0]
